Goal: Task Accomplishment & Management: Manage account settings

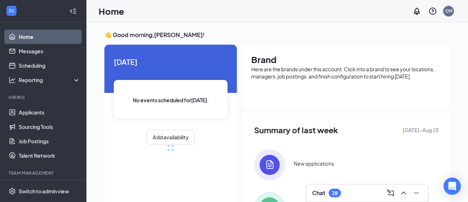
click at [309, 43] on div "👋 Good morning, [PERSON_NAME] ! [DATE] No events scheduled for [DATE] . Add ava…" at bounding box center [277, 158] width 357 height 254
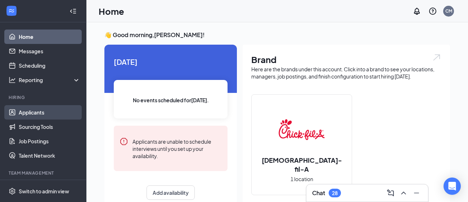
click at [46, 114] on link "Applicants" at bounding box center [50, 112] width 62 height 14
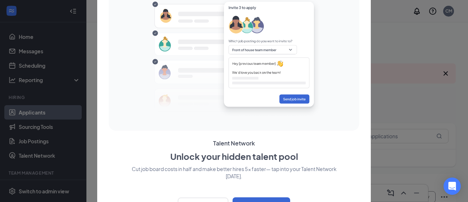
scroll to position [17, 0]
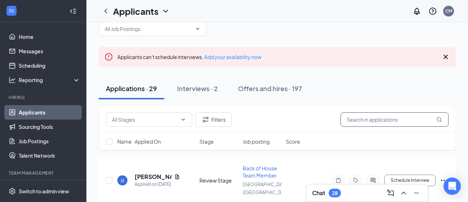
click at [399, 122] on input "text" at bounding box center [395, 119] width 108 height 14
type input "n"
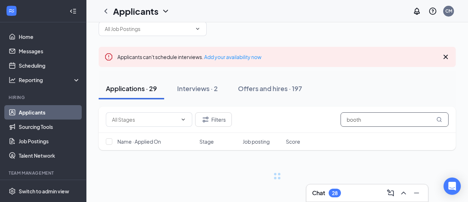
type input "booth"
click at [337, 133] on div "Name · Applied On Stage Job posting Score" at bounding box center [277, 141] width 357 height 17
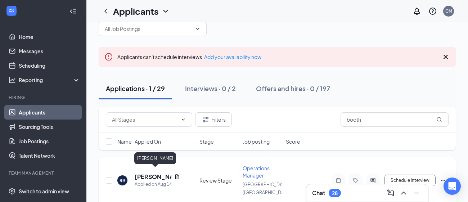
click at [152, 173] on h5 "[PERSON_NAME]" at bounding box center [153, 177] width 37 height 8
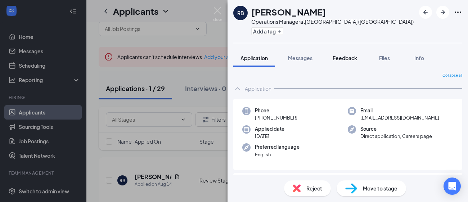
click at [351, 57] on span "Feedback" at bounding box center [345, 58] width 24 height 6
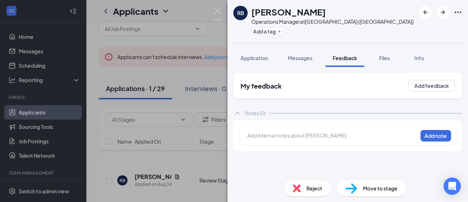
click at [311, 143] on div "Add internal notes about [PERSON_NAME] Add note" at bounding box center [348, 135] width 218 height 19
click at [321, 135] on div at bounding box center [333, 136] width 170 height 8
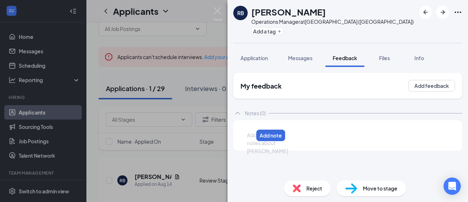
click at [253, 133] on div at bounding box center [250, 135] width 6 height 8
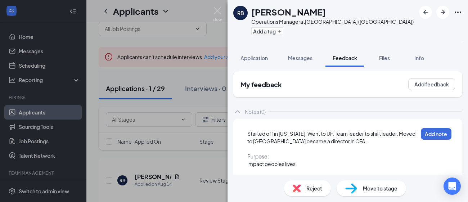
scroll to position [20, 0]
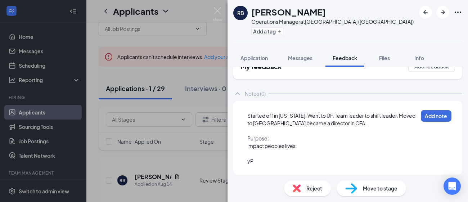
click at [271, 169] on div "Started off in [US_STATE]. Went to UF. Team leader to shift leader. Moved to [G…" at bounding box center [347, 138] width 229 height 74
click at [256, 156] on div at bounding box center [333, 154] width 170 height 8
click at [257, 161] on div "yP" at bounding box center [332, 161] width 170 height 8
click at [276, 163] on div "Pay - $" at bounding box center [332, 161] width 170 height 8
click at [314, 147] on div "impact peoples lives." at bounding box center [332, 146] width 170 height 8
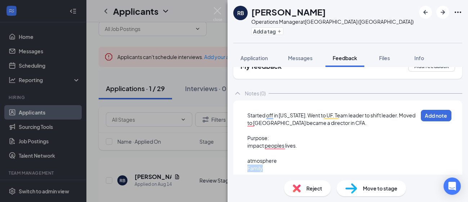
drag, startPoint x: 263, startPoint y: 168, endPoint x: 242, endPoint y: 168, distance: 21.3
click at [242, 168] on div "Started off in [US_STATE]. Went to UF. Team leader to shift leader. Moved to [G…" at bounding box center [348, 148] width 218 height 85
copy span "Family"
click at [247, 161] on div "Started off in [US_STATE]. Went to UF. Team leader to shift leader. Moved to [G…" at bounding box center [348, 148] width 218 height 85
click at [248, 161] on span "atmosphere" at bounding box center [263, 161] width 30 height 6
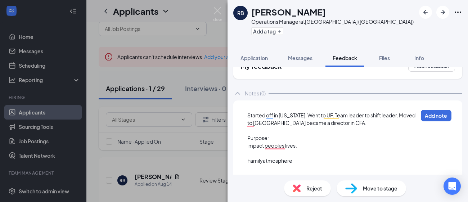
click at [263, 163] on span "Familyatmosphere" at bounding box center [269, 160] width 45 height 6
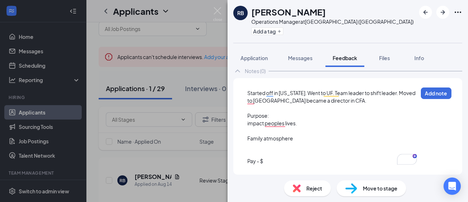
click at [296, 162] on div "Pay - $" at bounding box center [332, 161] width 170 height 8
click at [280, 148] on div "To enrich screen reader interactions, please activate Accessibility in Grammarl…" at bounding box center [332, 146] width 170 height 8
click at [428, 94] on button "Add note" at bounding box center [436, 94] width 31 height 12
